Goal: Navigation & Orientation: Find specific page/section

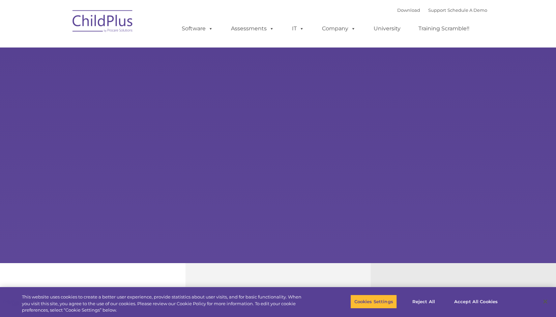
select select "MEDIUM"
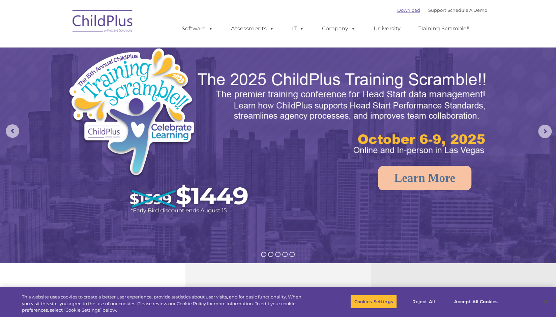
click at [401, 10] on link "Download" at bounding box center [408, 9] width 23 height 5
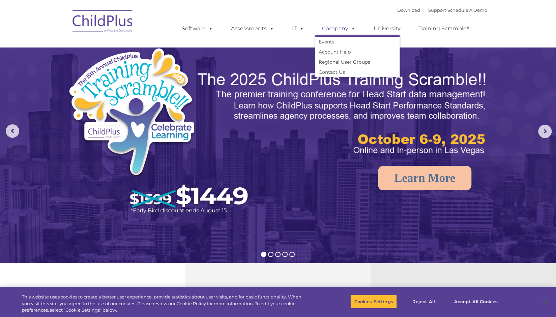
click at [333, 30] on link "Company" at bounding box center [338, 28] width 47 height 13
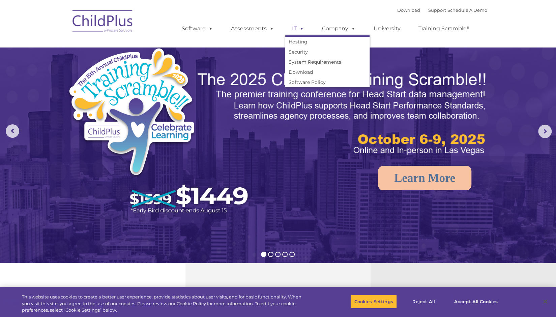
click at [299, 27] on span at bounding box center [300, 28] width 7 height 6
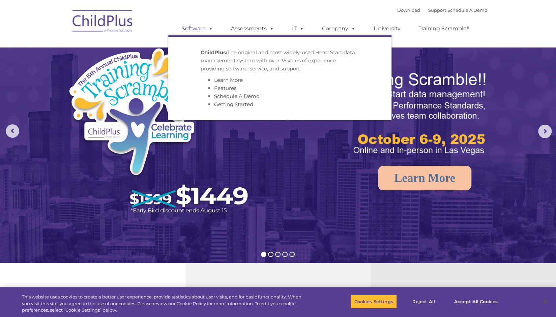
click at [195, 28] on link "Software" at bounding box center [197, 28] width 45 height 13
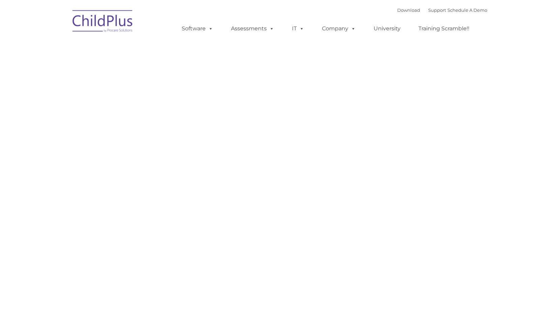
type input ""
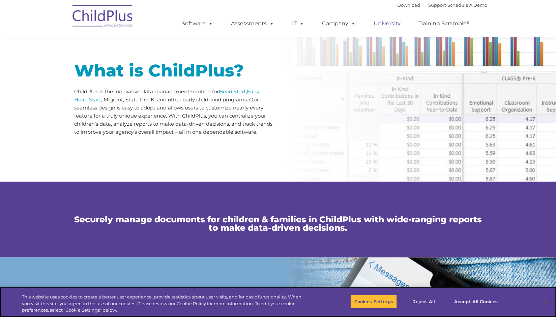
scroll to position [283, 0]
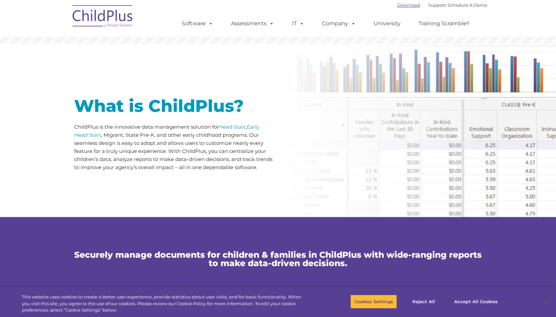
click at [398, 6] on link "Download" at bounding box center [408, 4] width 23 height 5
